Goal: Task Accomplishment & Management: Use online tool/utility

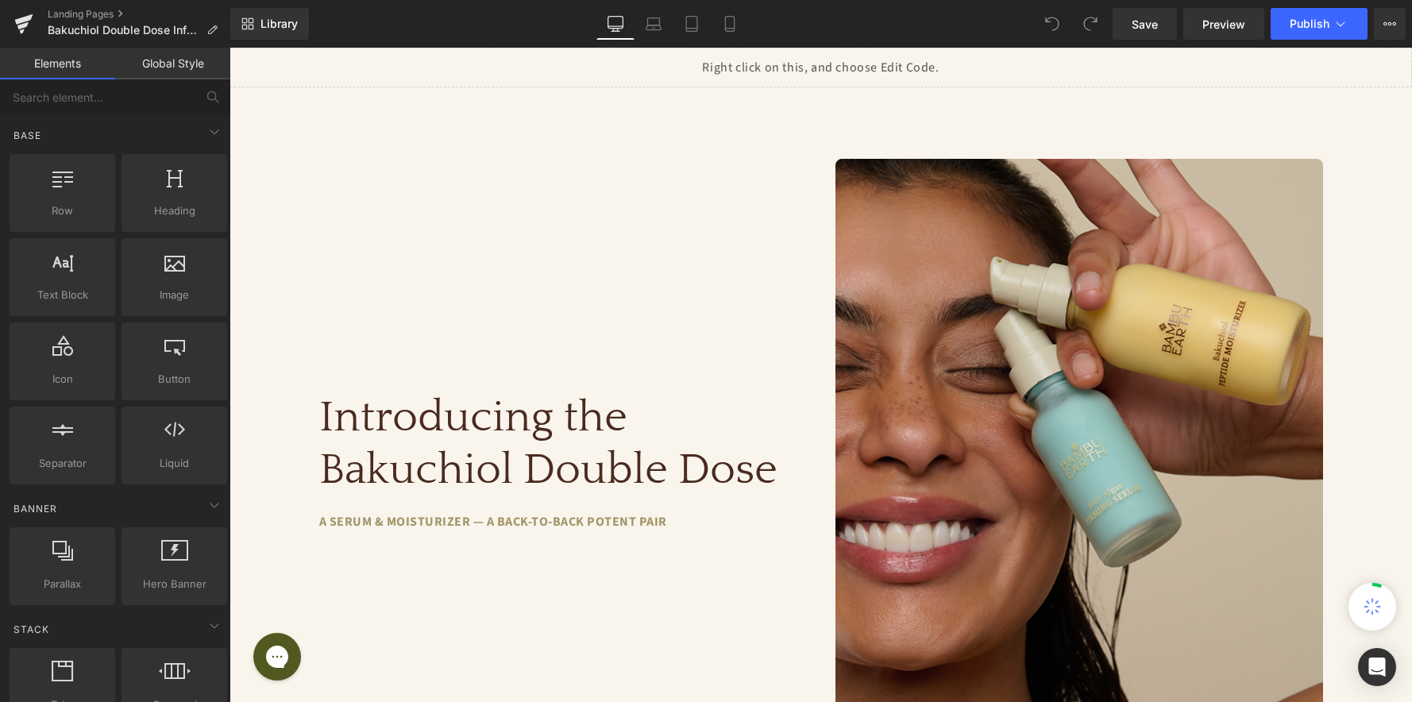
drag, startPoint x: 230, startPoint y: 48, endPoint x: 972, endPoint y: 57, distance: 742.1
click at [972, 57] on div "Liquid" at bounding box center [821, 68] width 1183 height 40
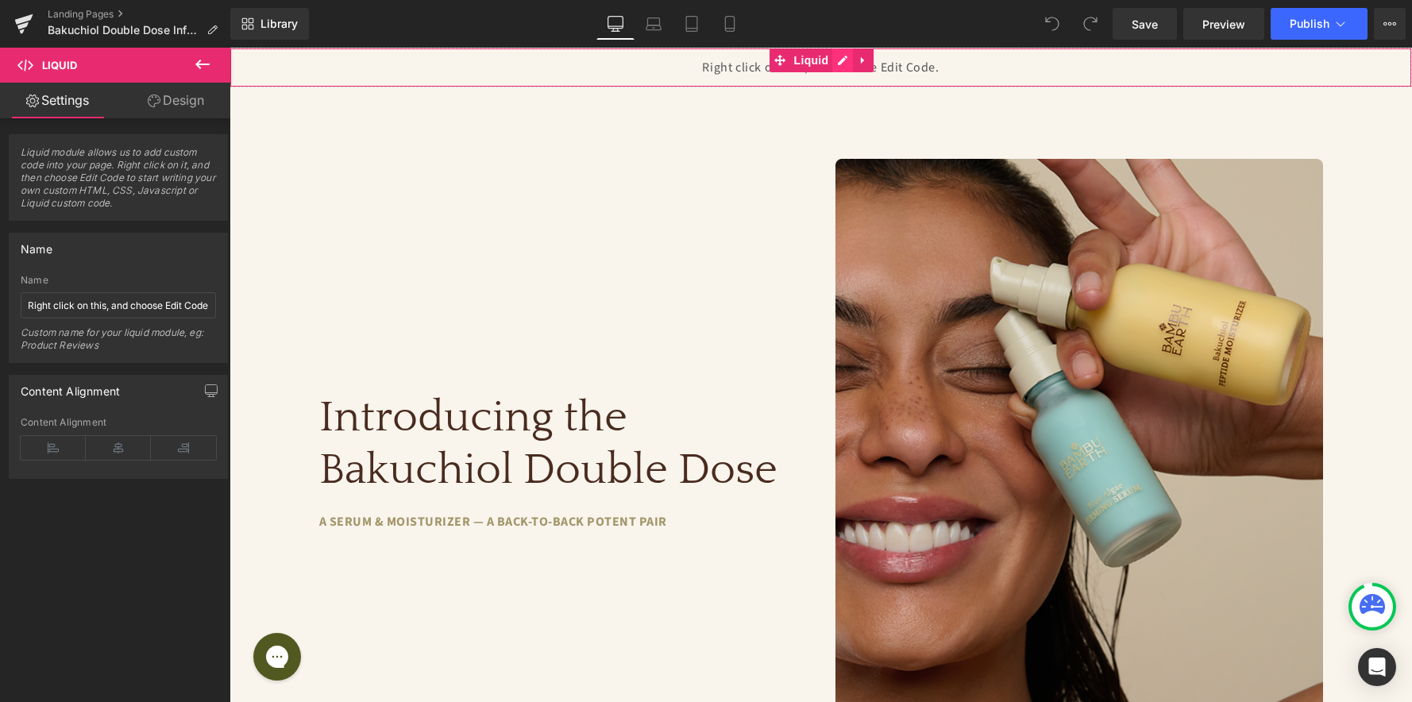
click at [842, 60] on div "Liquid" at bounding box center [821, 68] width 1183 height 40
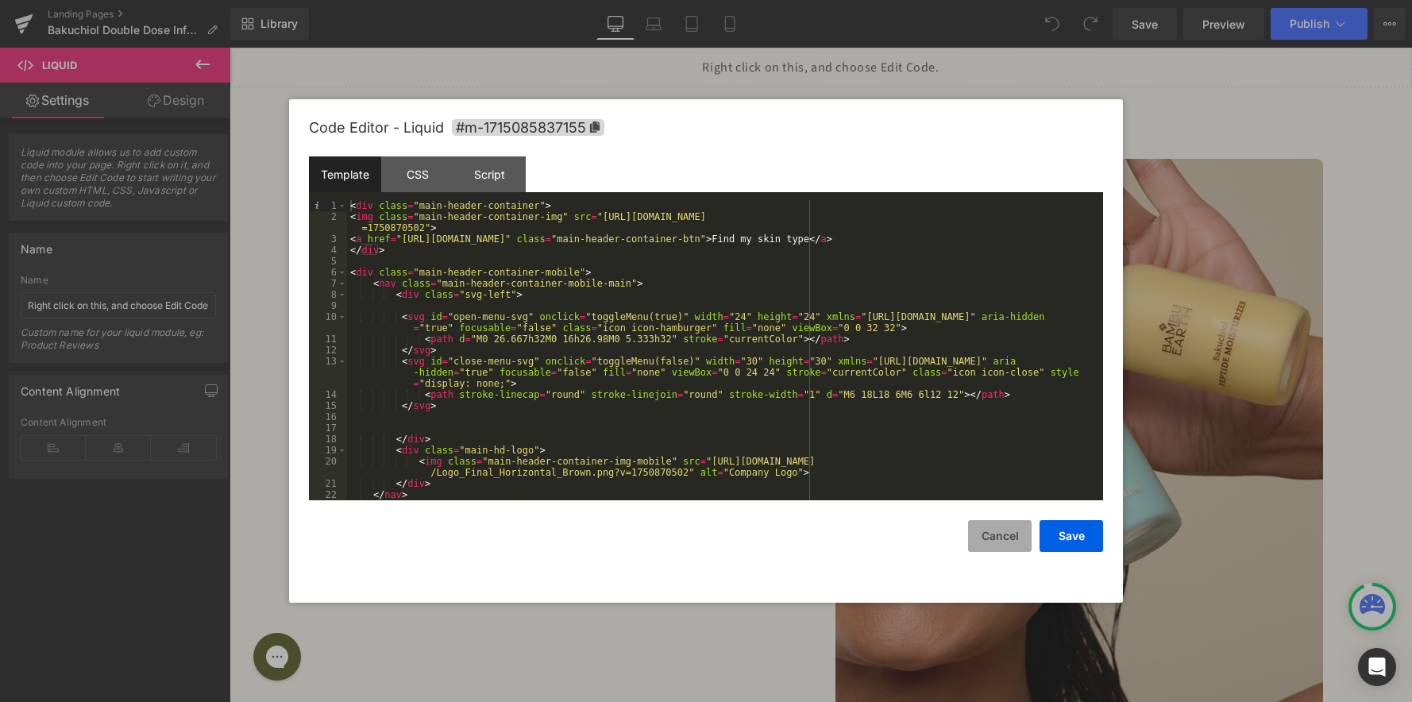
click at [1016, 538] on button "Cancel" at bounding box center [1000, 536] width 64 height 32
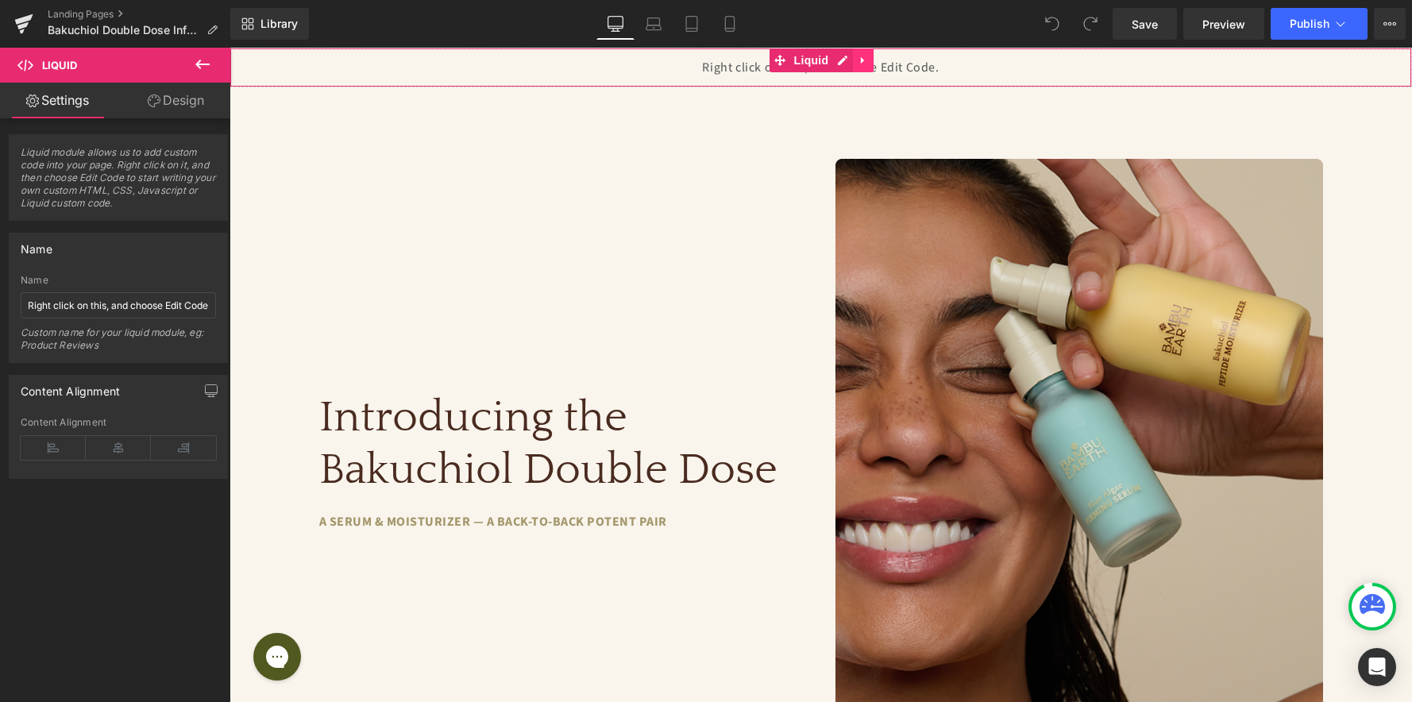
click at [858, 64] on icon at bounding box center [863, 61] width 11 height 12
click at [837, 63] on link at bounding box center [832, 60] width 21 height 24
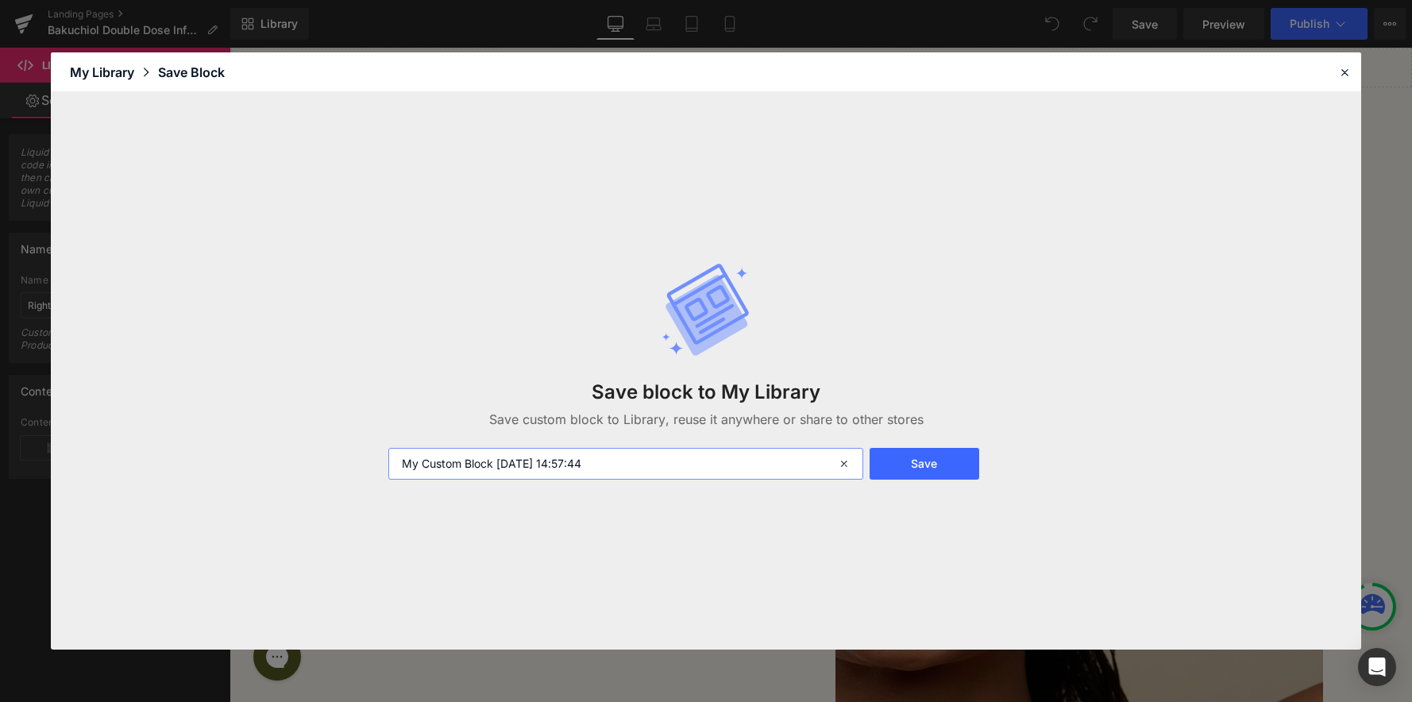
click at [605, 469] on input "My Custom Block 2025-09-19 14:57:44" at bounding box center [626, 464] width 476 height 32
click at [605, 465] on input "My Custom Block 2025-09-19 14:57:44" at bounding box center [626, 464] width 476 height 32
type input "Liquid Nav Header"
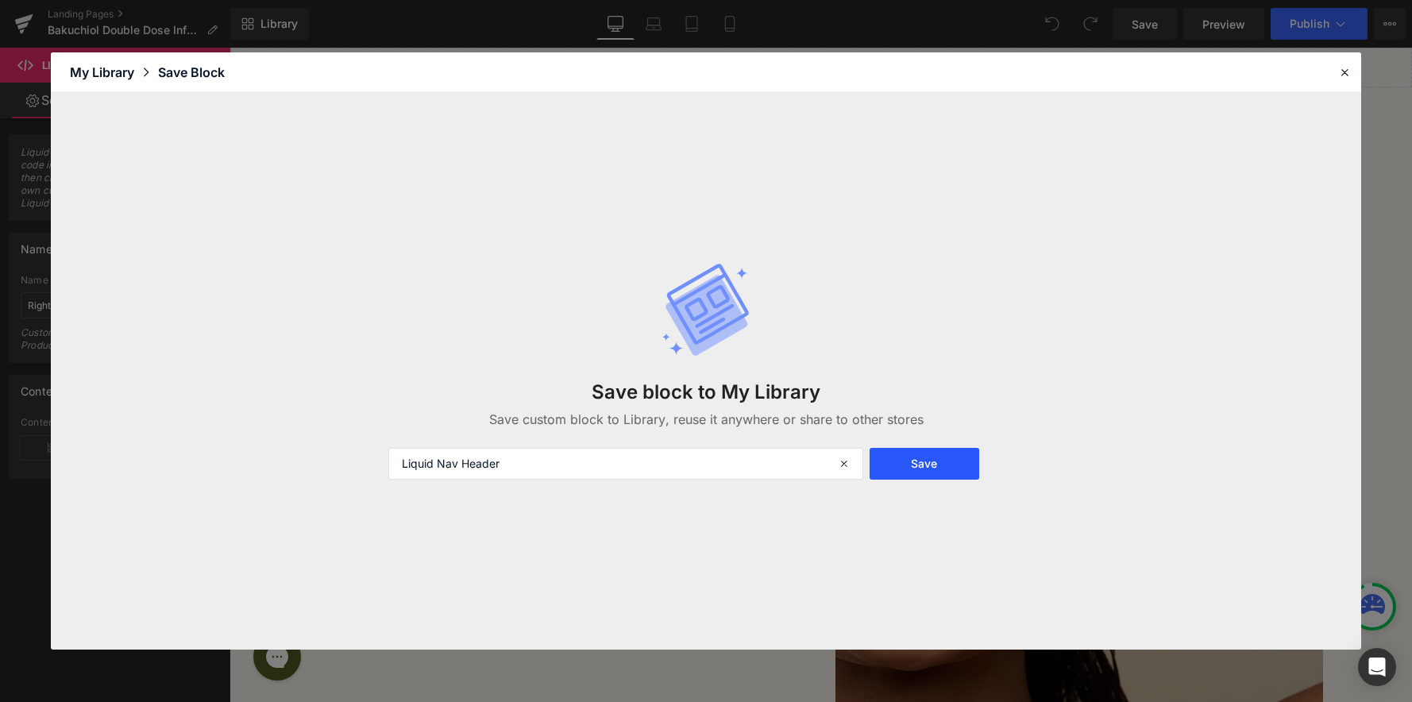
click at [943, 466] on button "Save" at bounding box center [924, 464] width 109 height 32
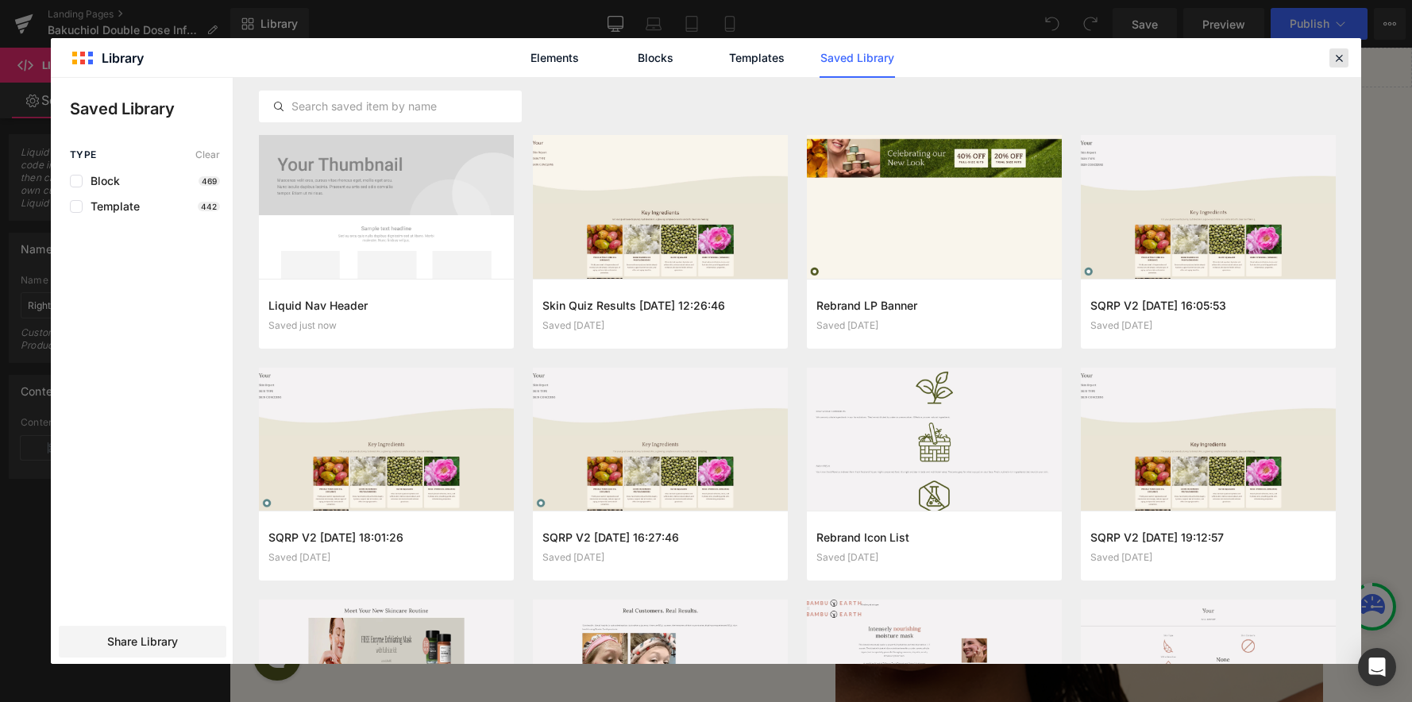
drag, startPoint x: 1335, startPoint y: 56, endPoint x: 1106, endPoint y: 8, distance: 234.5
click at [1335, 56] on icon at bounding box center [1339, 58] width 14 height 14
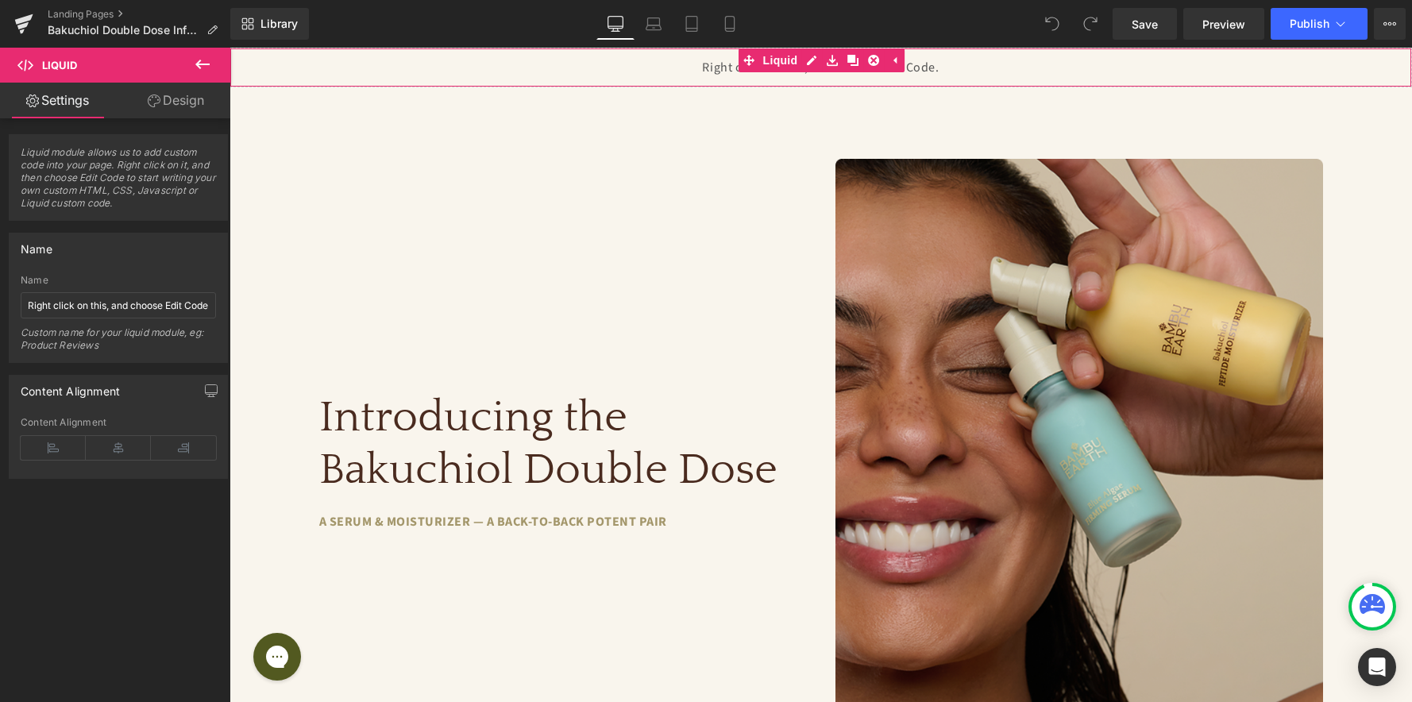
click at [946, 66] on div "Liquid" at bounding box center [821, 68] width 1183 height 40
click at [899, 63] on icon at bounding box center [894, 61] width 11 height 12
click at [182, 106] on link "Design" at bounding box center [175, 101] width 115 height 36
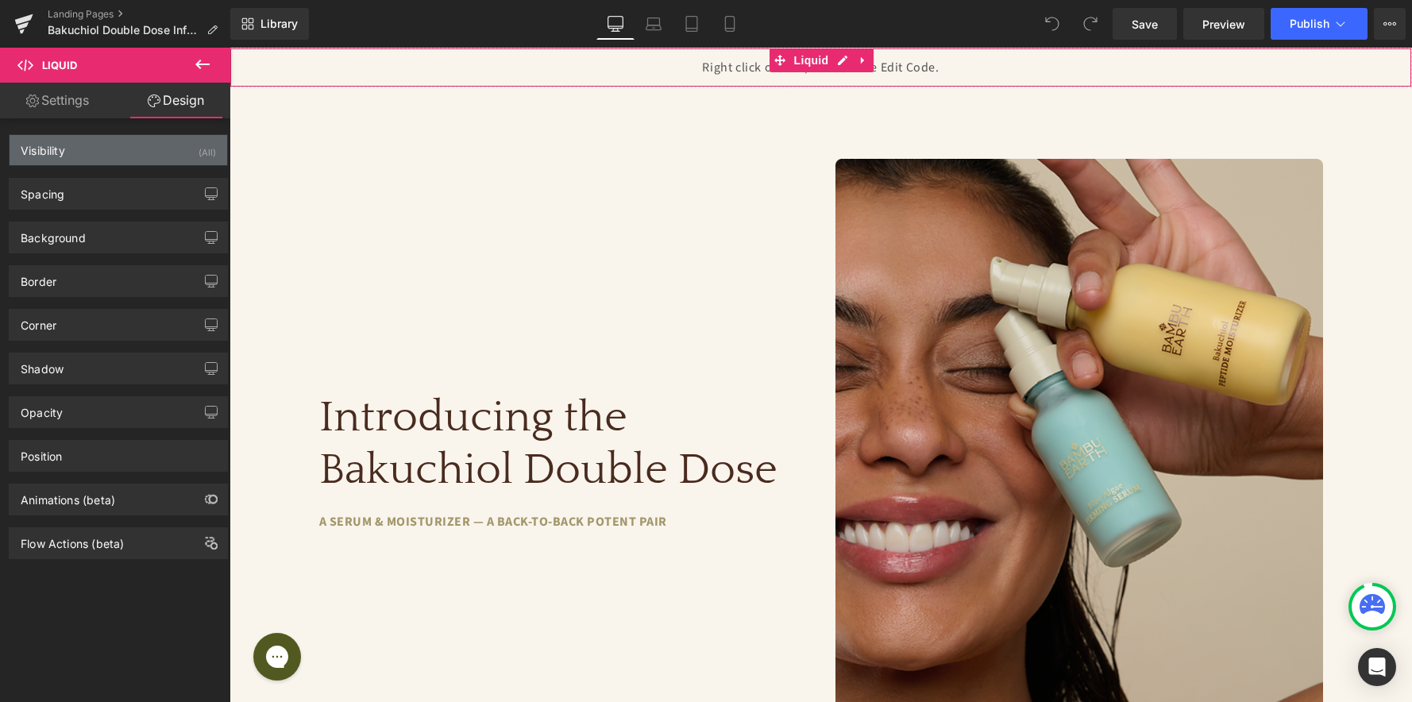
click at [175, 158] on div "Visibility (All)" at bounding box center [119, 150] width 218 height 30
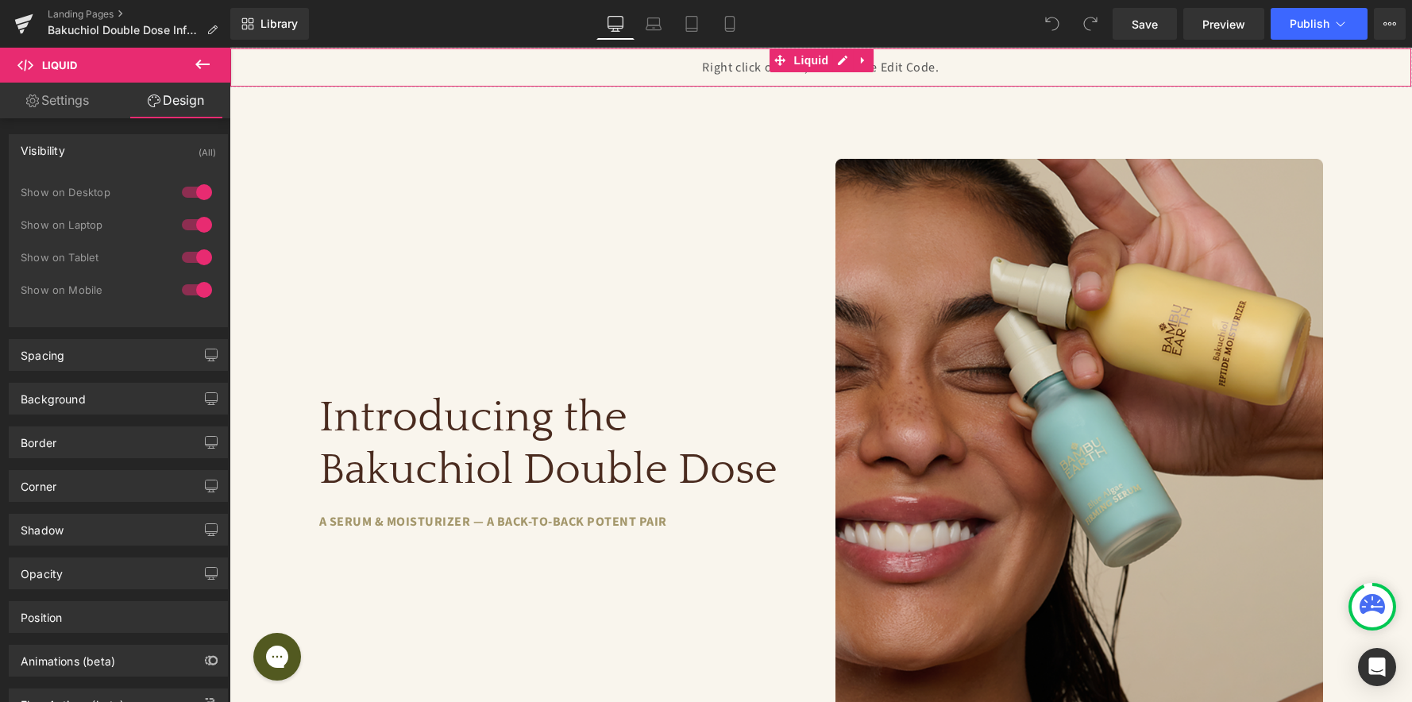
click at [191, 199] on div at bounding box center [197, 192] width 38 height 25
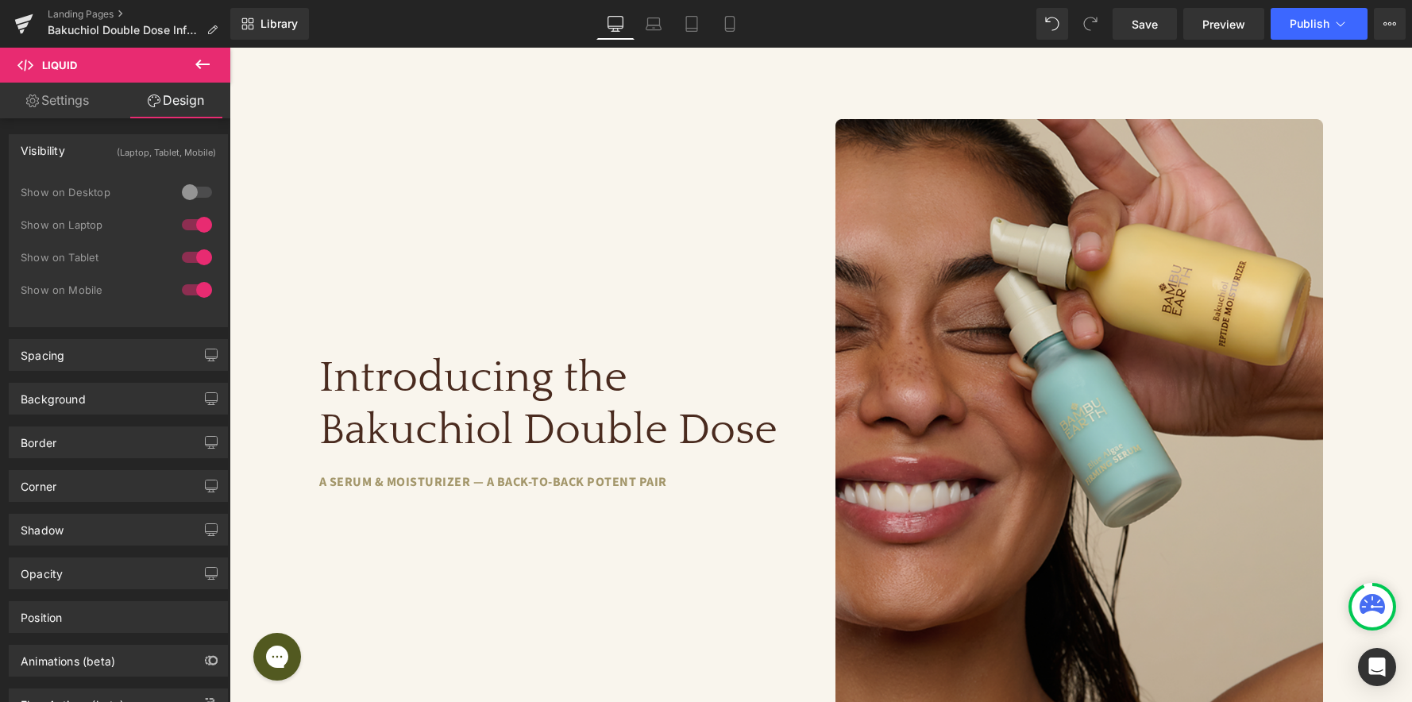
click at [191, 227] on div at bounding box center [197, 224] width 38 height 25
click at [191, 250] on div at bounding box center [197, 257] width 38 height 25
click at [184, 286] on div at bounding box center [197, 289] width 38 height 25
click at [190, 266] on div at bounding box center [197, 257] width 38 height 25
click at [191, 242] on div "Show on Laptop" at bounding box center [118, 233] width 195 height 33
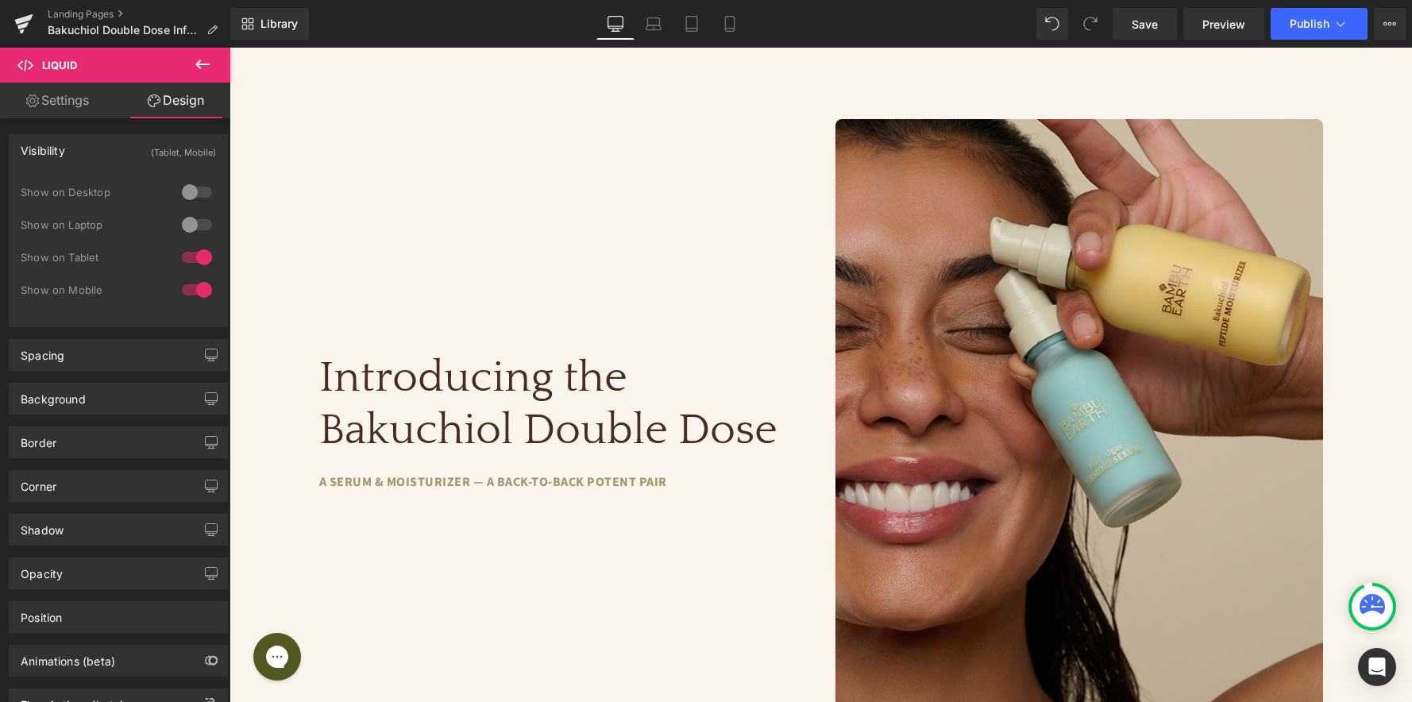
click at [191, 223] on div at bounding box center [197, 224] width 38 height 25
click at [192, 183] on div at bounding box center [197, 192] width 38 height 25
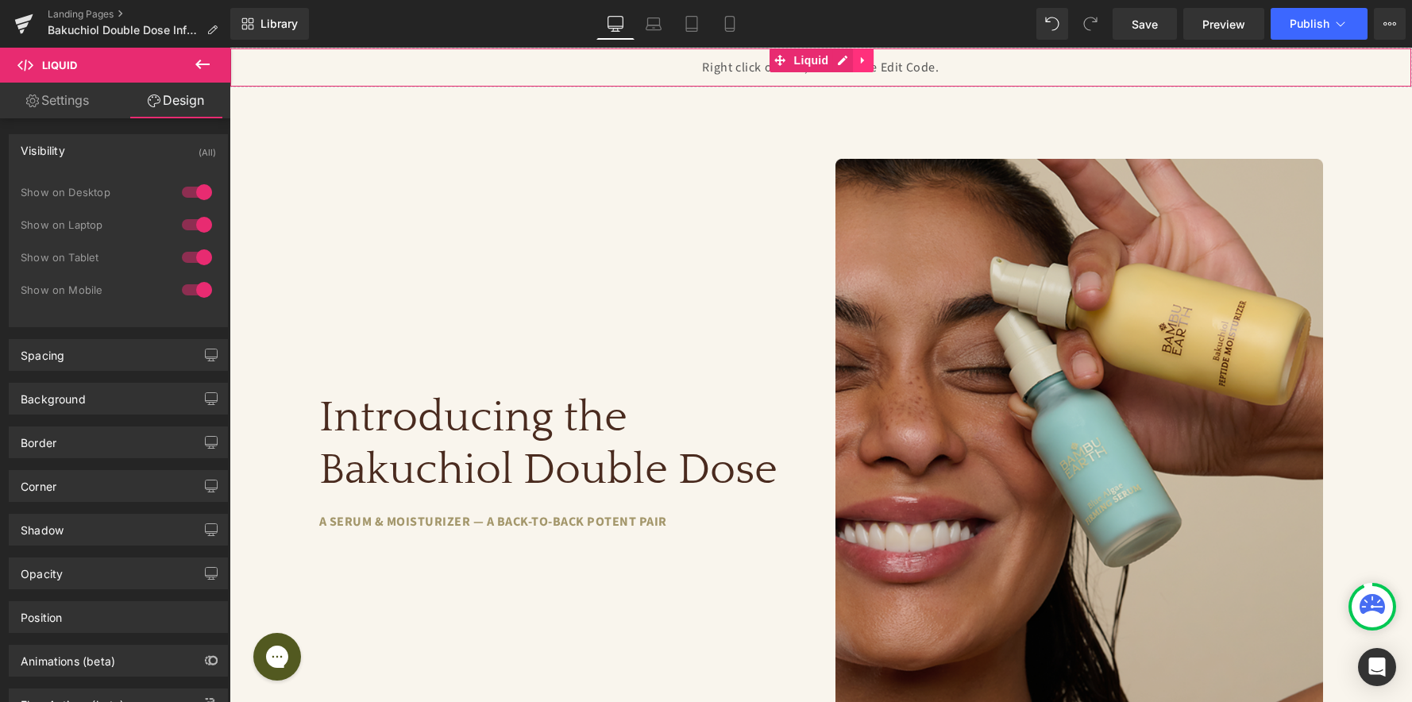
click at [857, 66] on link at bounding box center [863, 60] width 21 height 24
click at [876, 67] on link at bounding box center [874, 60] width 21 height 24
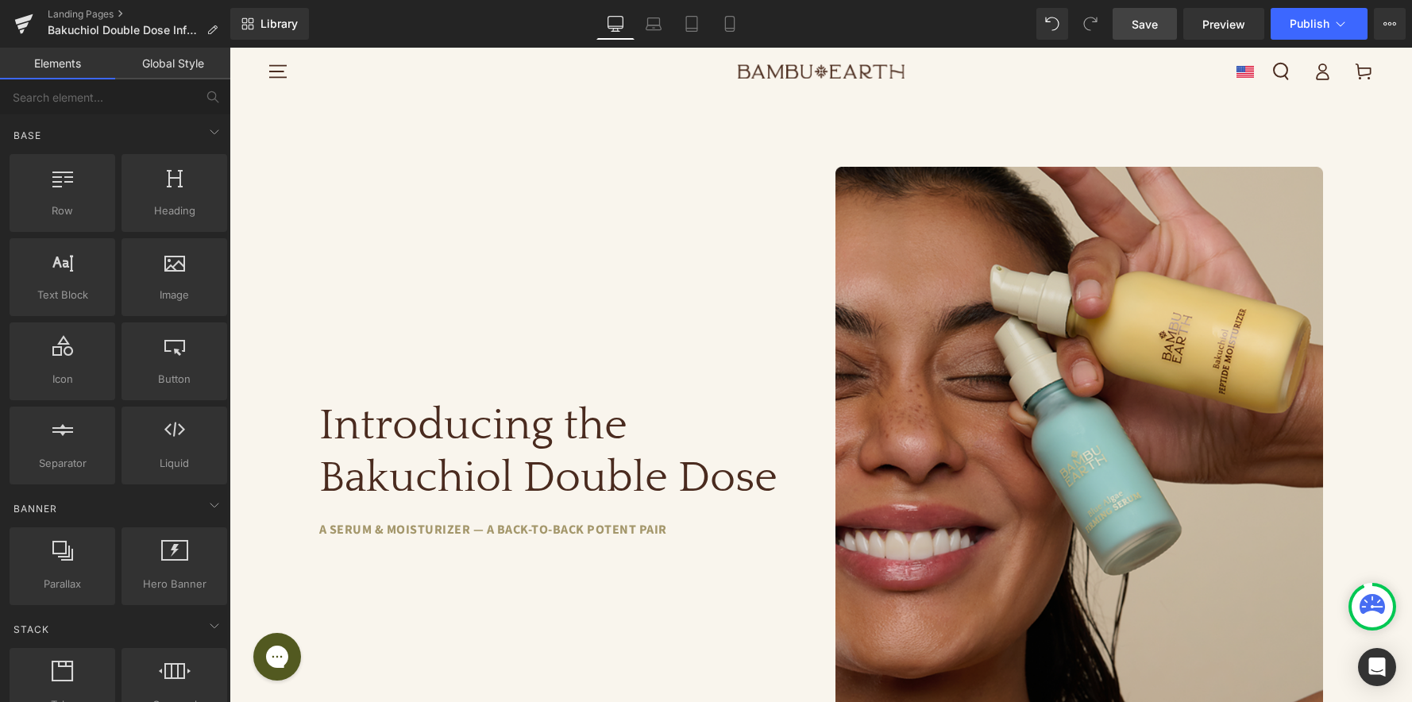
click at [1150, 24] on span "Save" at bounding box center [1145, 24] width 26 height 17
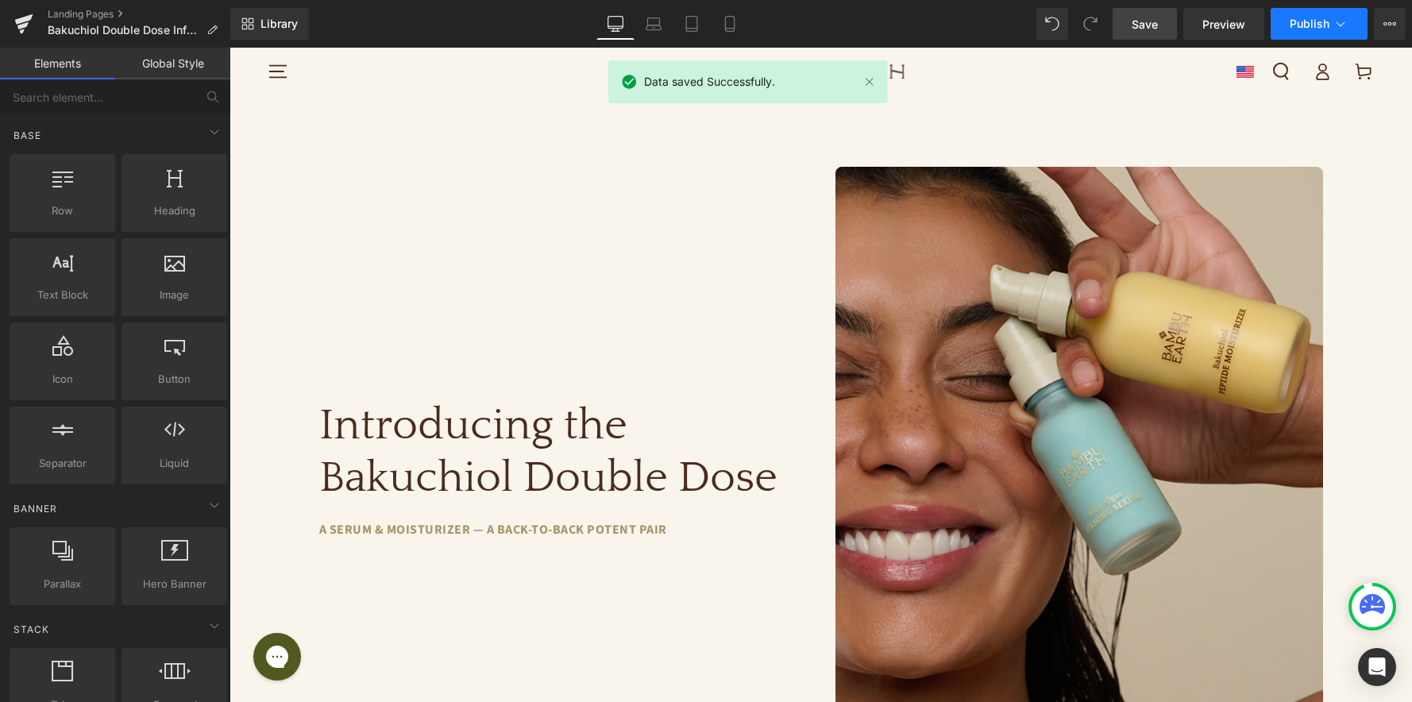
click at [1320, 29] on span "Publish" at bounding box center [1310, 23] width 40 height 13
click at [1226, 27] on span "Preview" at bounding box center [1224, 24] width 43 height 17
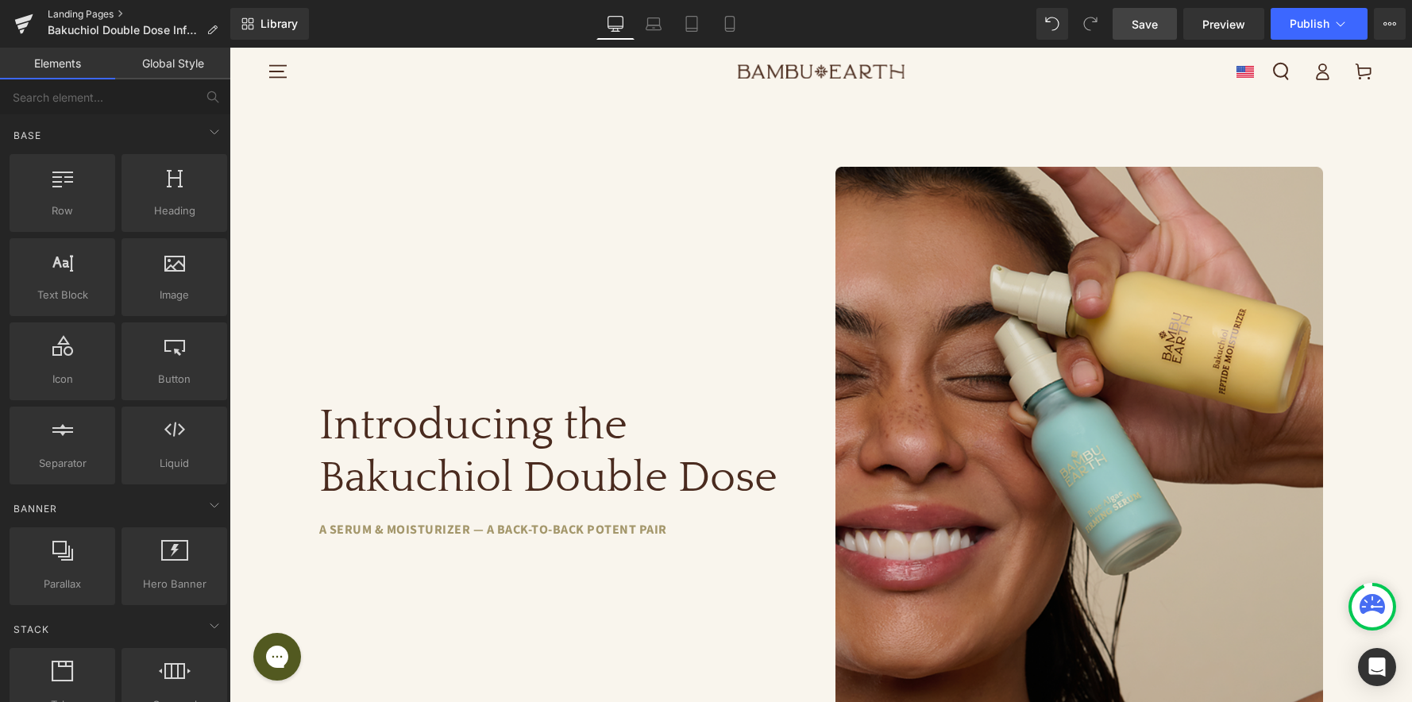
click at [79, 15] on link "Landing Pages" at bounding box center [139, 14] width 183 height 13
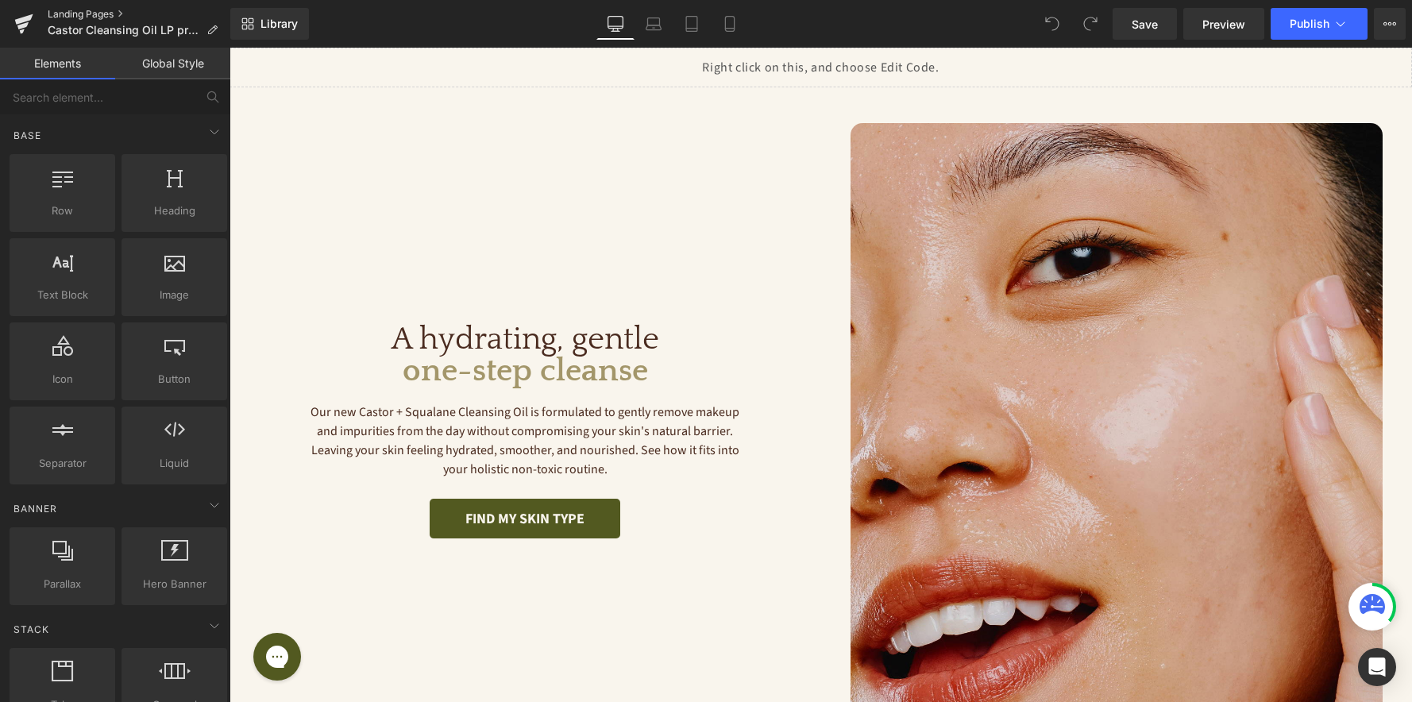
click at [87, 10] on link "Landing Pages" at bounding box center [139, 14] width 183 height 13
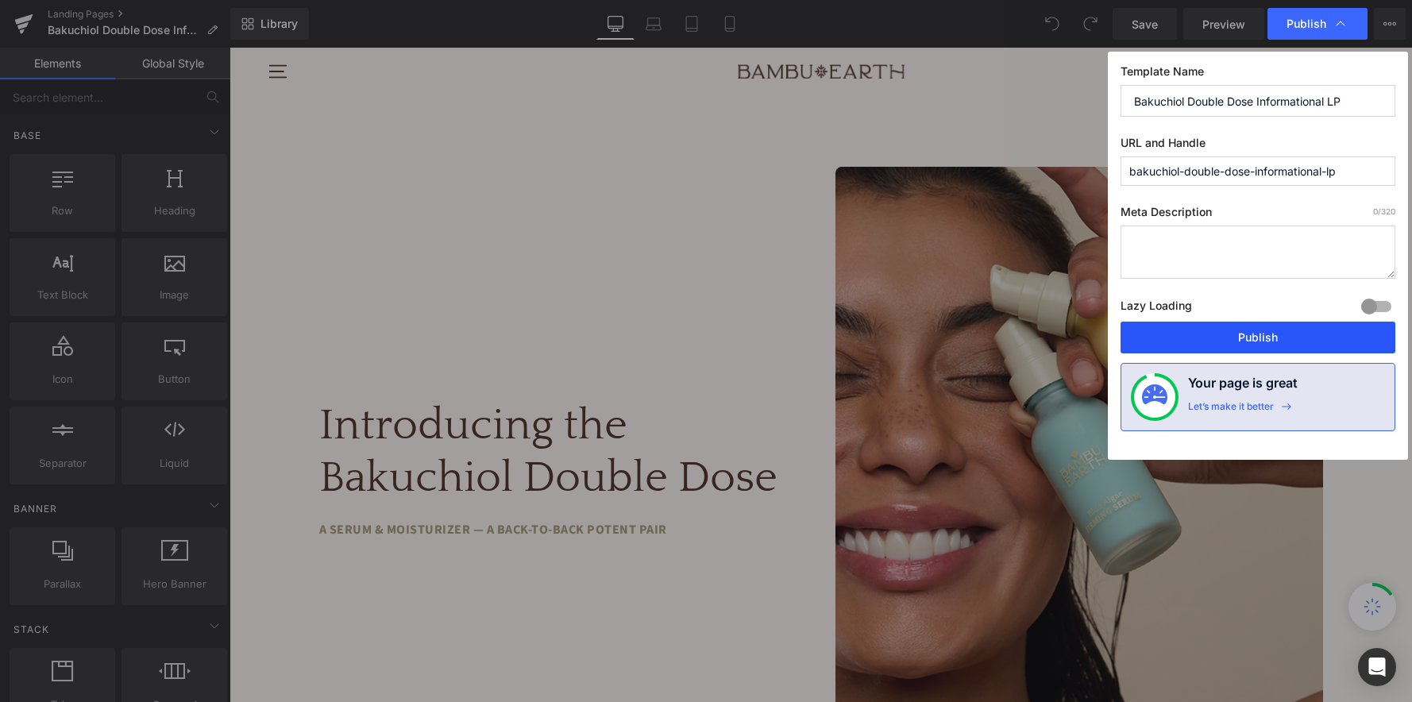
click at [1154, 327] on button "Publish" at bounding box center [1258, 338] width 275 height 32
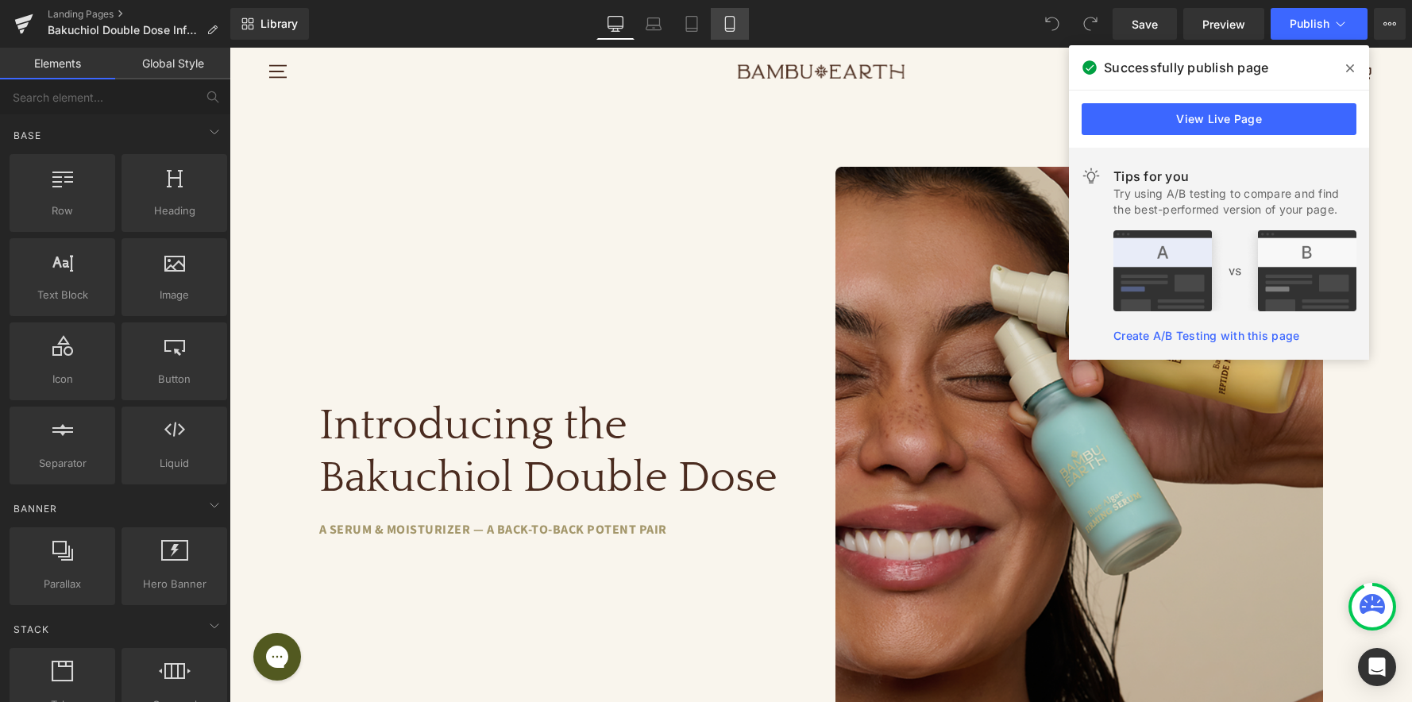
click at [731, 34] on link "Mobile" at bounding box center [730, 24] width 38 height 32
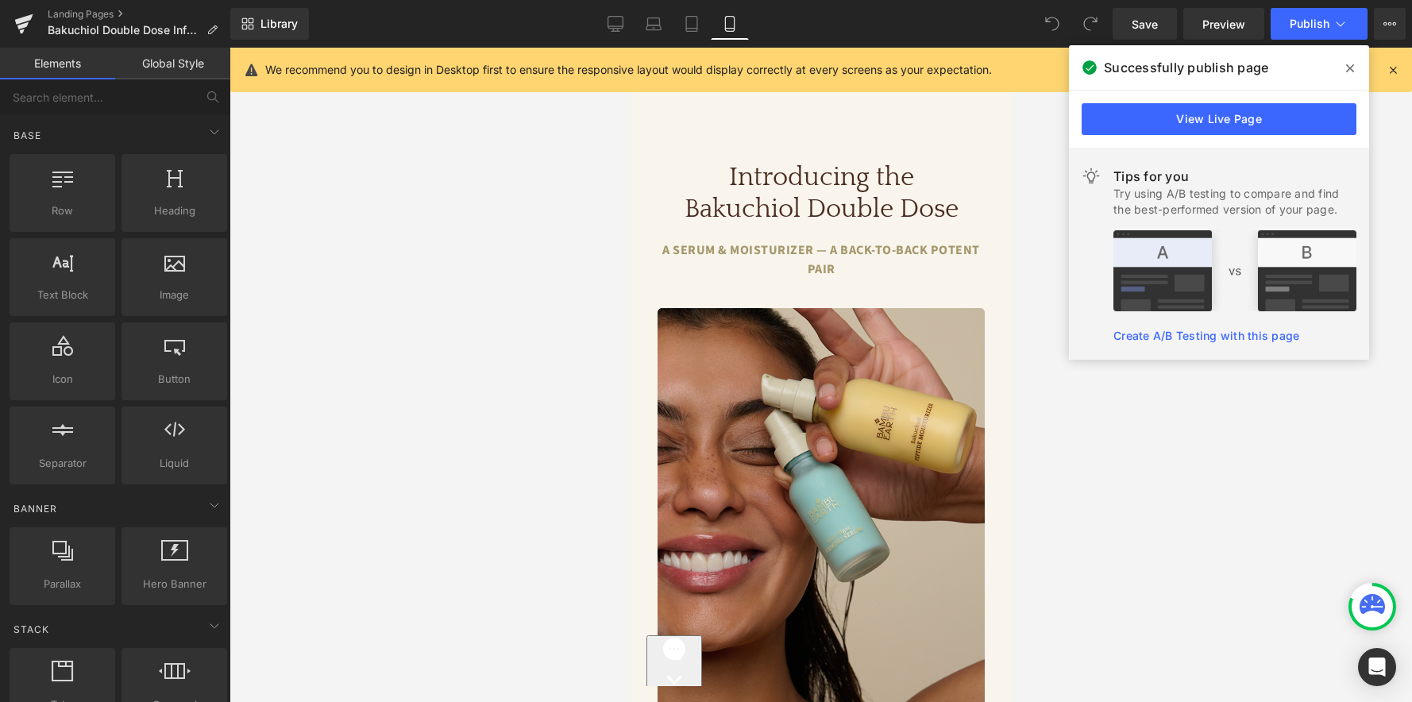
click at [1345, 68] on span at bounding box center [1350, 68] width 25 height 25
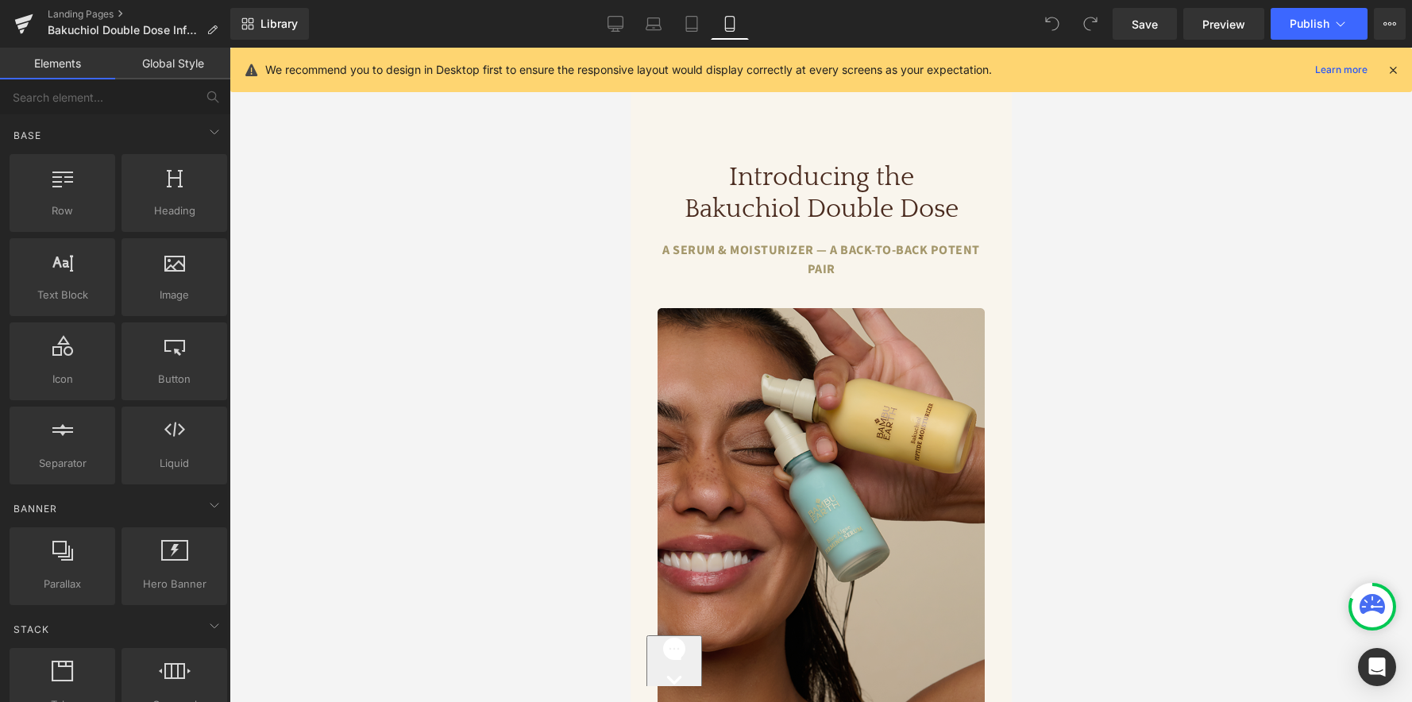
click at [1391, 67] on icon at bounding box center [1393, 70] width 14 height 14
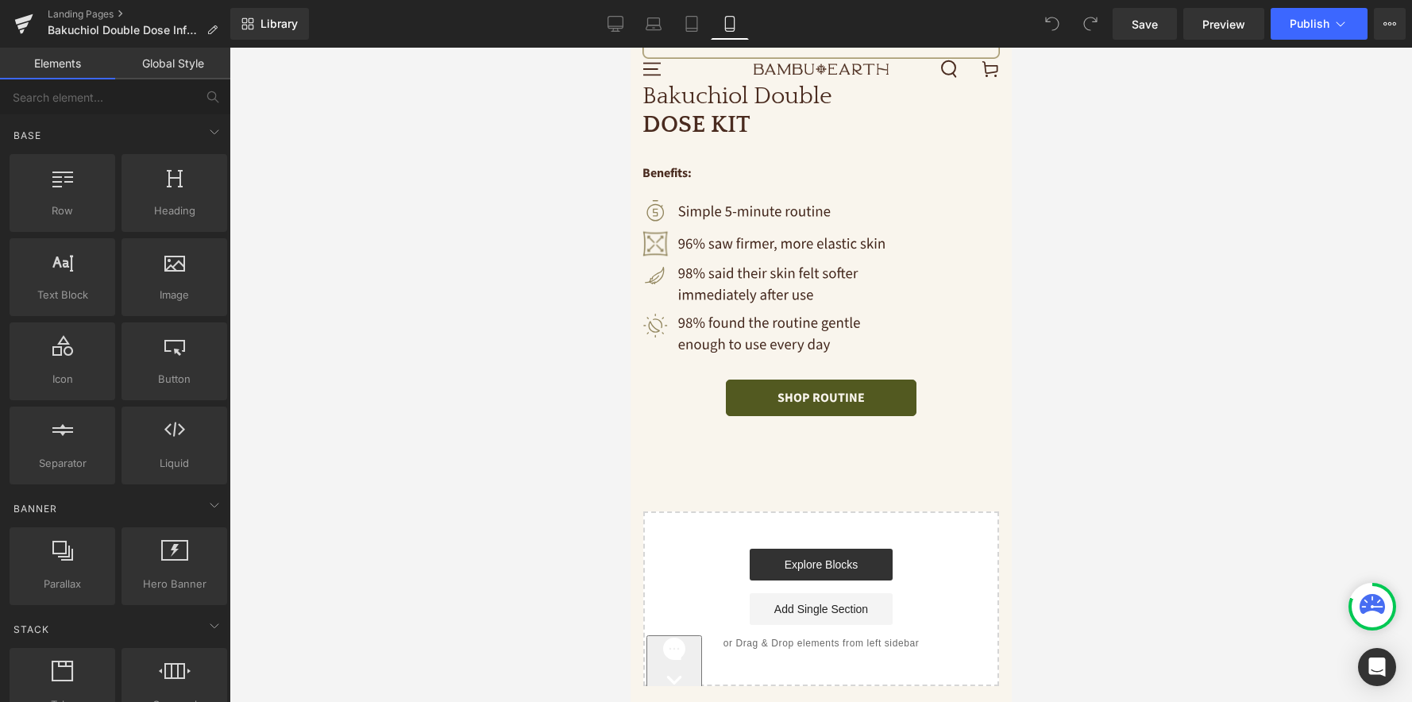
scroll to position [4937, 0]
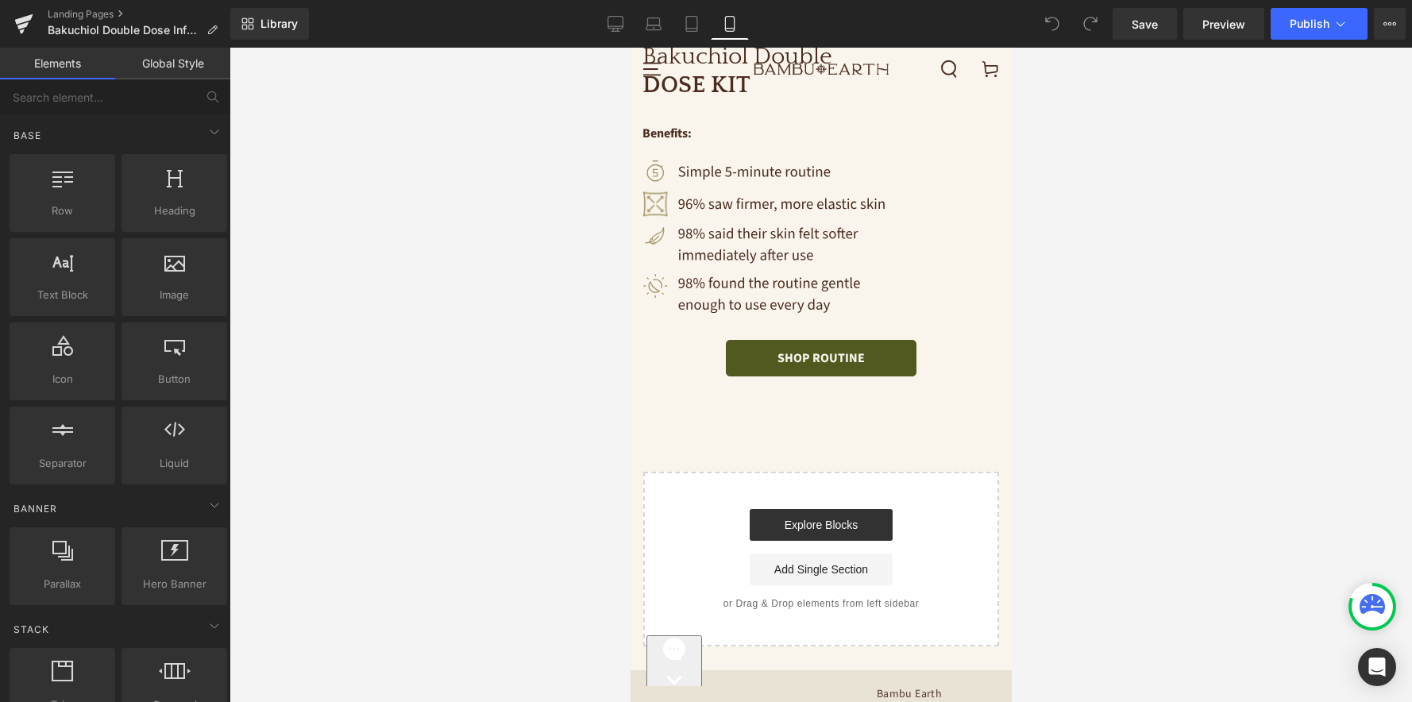
click at [98, 6] on div "Landing Pages Bakuchiol Double Dose Informational LP" at bounding box center [115, 24] width 230 height 48
click at [94, 15] on link "Landing Pages" at bounding box center [139, 14] width 183 height 13
